Goal: Task Accomplishment & Management: Complete application form

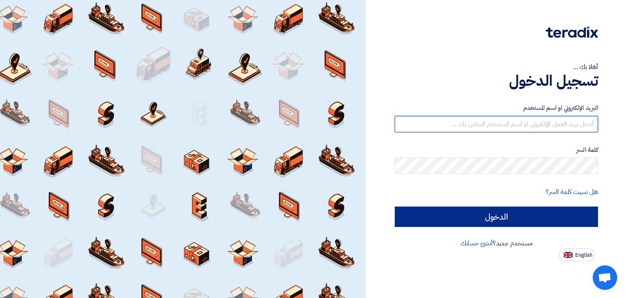
type input "[EMAIL_ADDRESS][DOMAIN_NAME]"
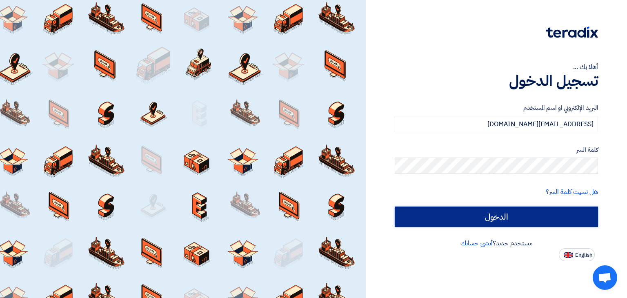
click at [563, 224] on input "الدخول" at bounding box center [496, 217] width 203 height 20
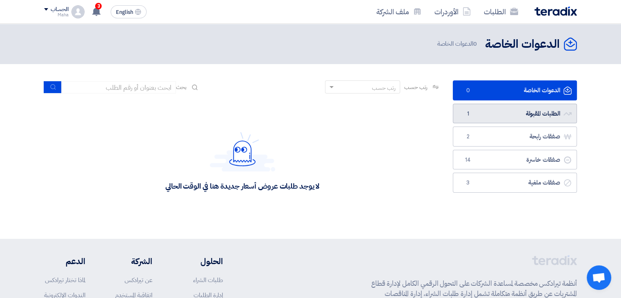
click at [508, 113] on link "الطلبات المقبولة الطلبات المقبولة 1" at bounding box center [515, 114] width 124 height 20
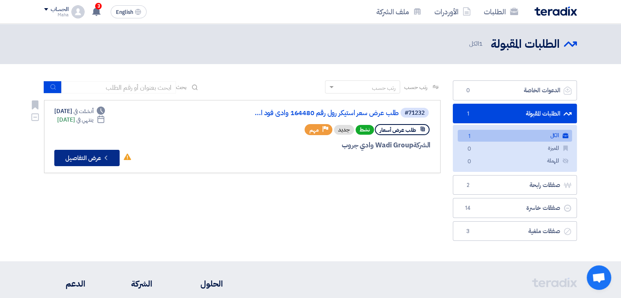
click at [87, 158] on button "Check details عرض التفاصيل" at bounding box center [86, 158] width 65 height 16
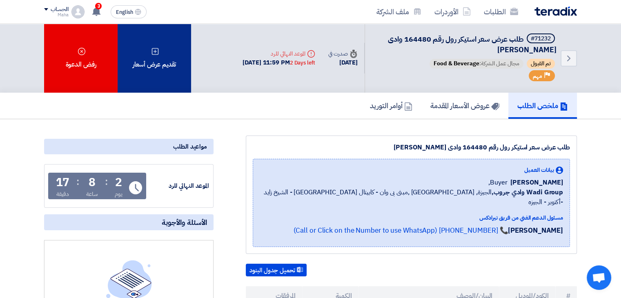
click at [161, 59] on div "تقديم عرض أسعار" at bounding box center [154, 58] width 73 height 69
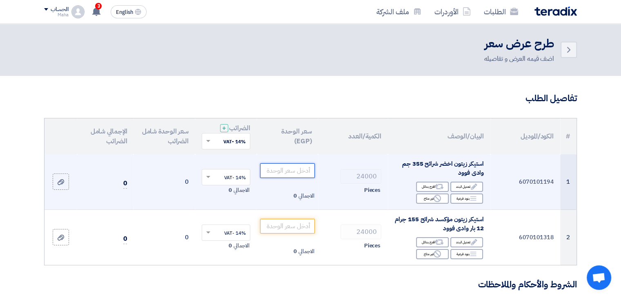
click at [299, 168] on input "number" at bounding box center [287, 170] width 55 height 15
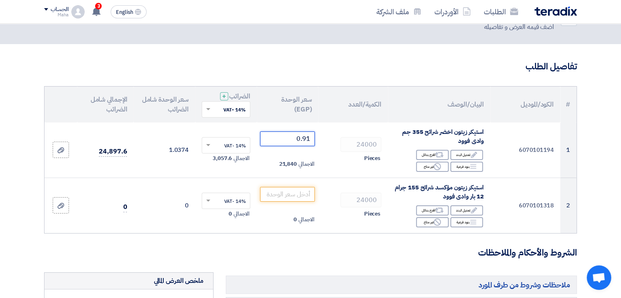
scroll to position [41, 0]
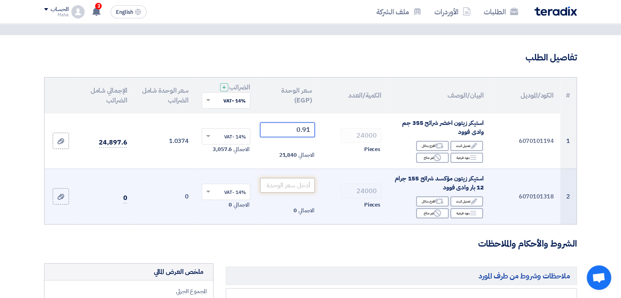
type input "0.91"
click at [297, 183] on input "number" at bounding box center [287, 185] width 55 height 15
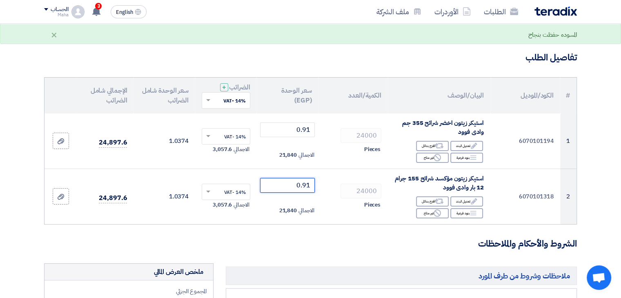
type input "0.91"
click at [322, 252] on form "تفاصيل الطلب # الكود/الموديل البيان/الوصف الكمية/العدد سعر الوحدة (EGP) الضرائب…" at bounding box center [310, 294] width 533 height 486
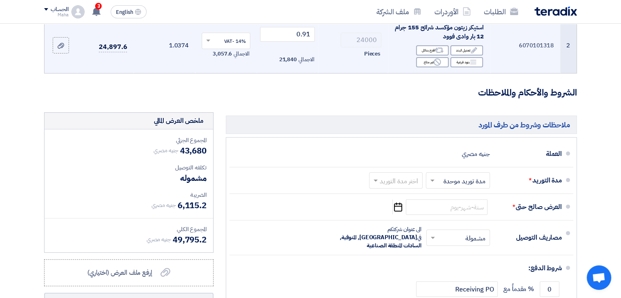
scroll to position [204, 0]
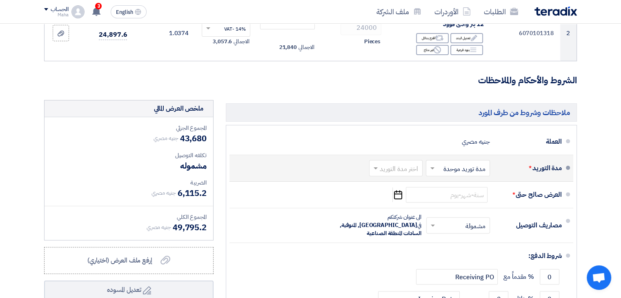
click at [389, 172] on input "text" at bounding box center [393, 169] width 49 height 12
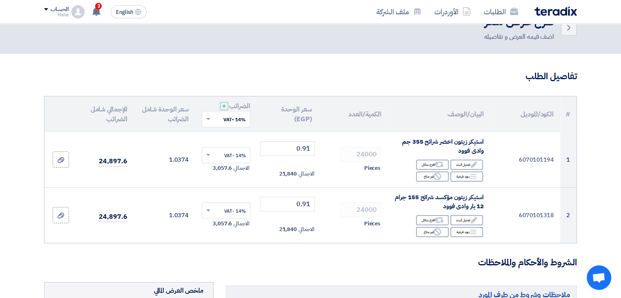
scroll to position [0, 0]
